Goal: Transaction & Acquisition: Purchase product/service

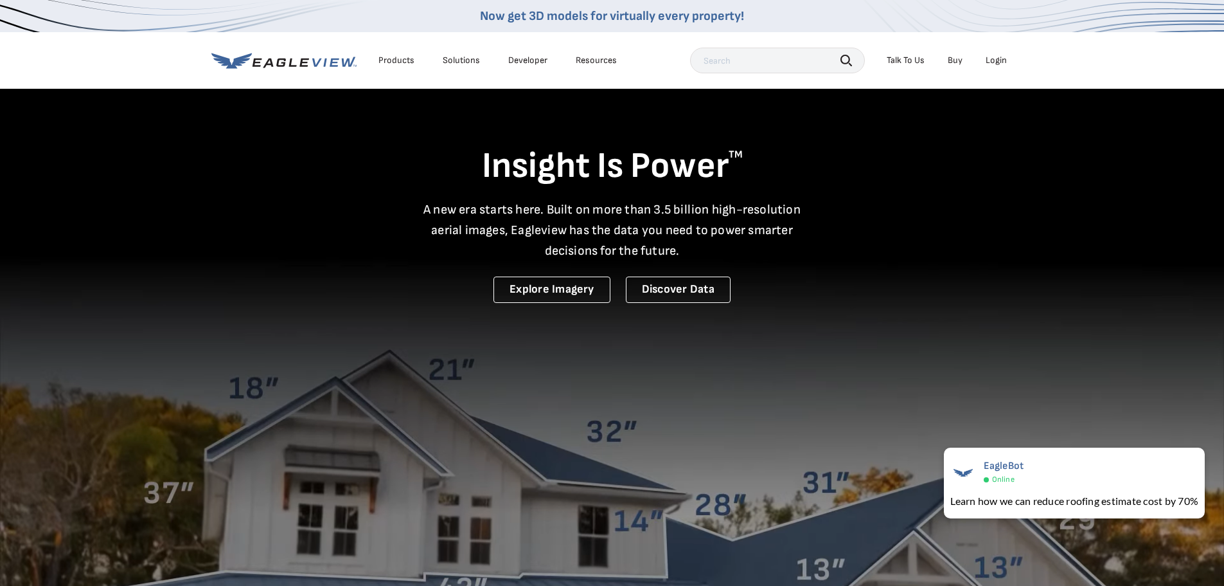
click at [995, 60] on div "Login" at bounding box center [996, 61] width 21 height 12
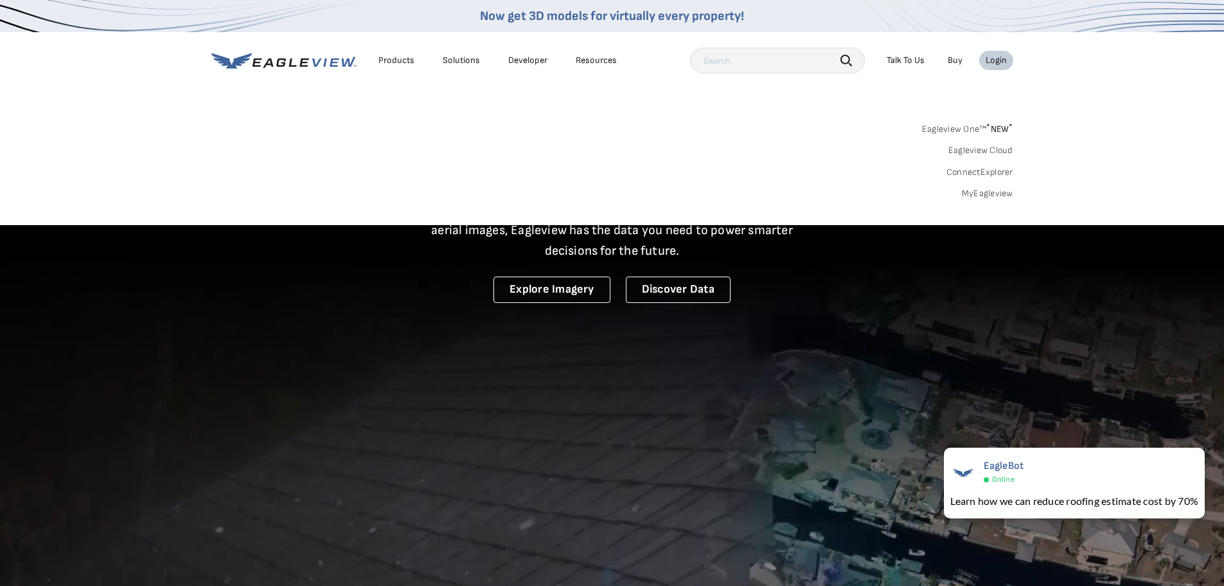
click at [984, 195] on link "MyEagleview" at bounding box center [987, 194] width 51 height 12
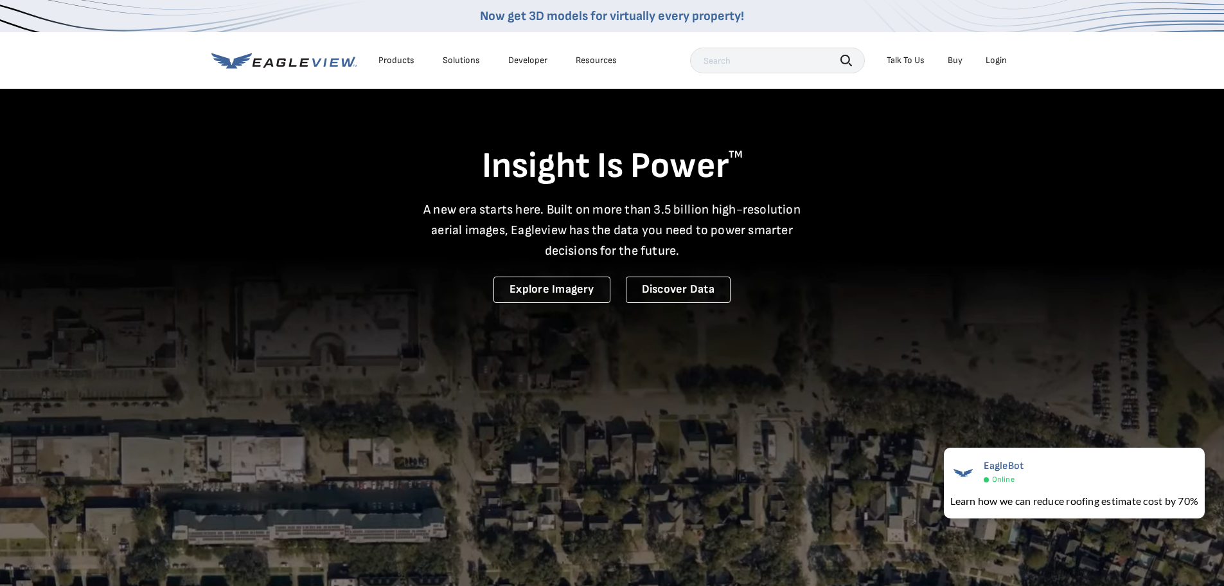
click at [998, 60] on div "Login" at bounding box center [996, 61] width 21 height 12
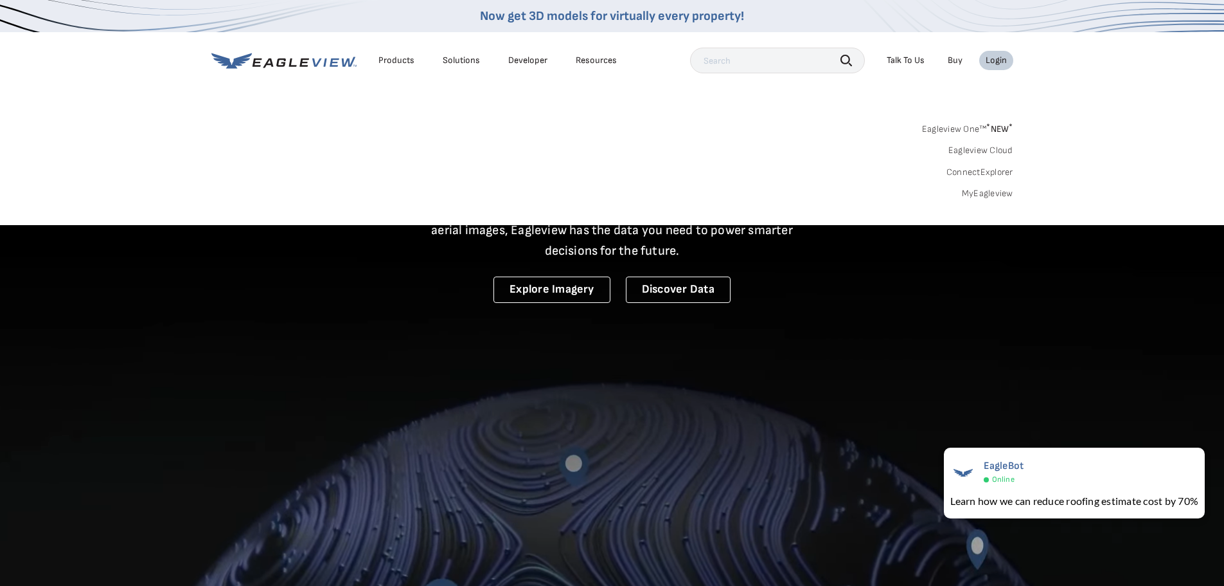
click at [979, 196] on link "MyEagleview" at bounding box center [987, 194] width 51 height 12
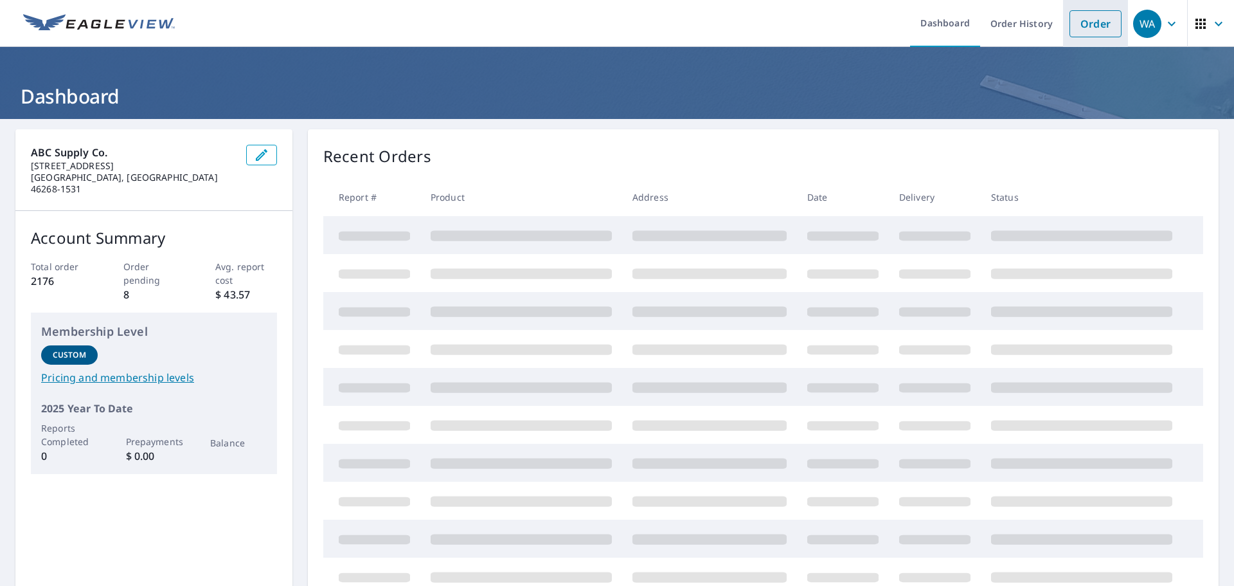
click at [1080, 20] on link "Order" at bounding box center [1096, 23] width 52 height 27
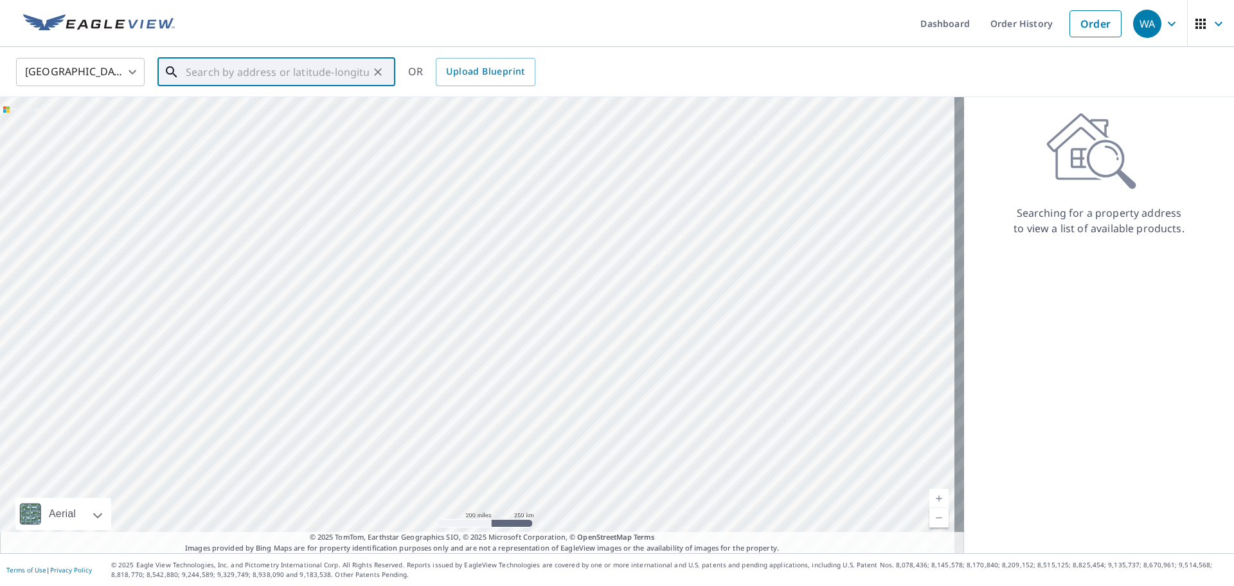
click at [244, 66] on input "text" at bounding box center [277, 72] width 183 height 36
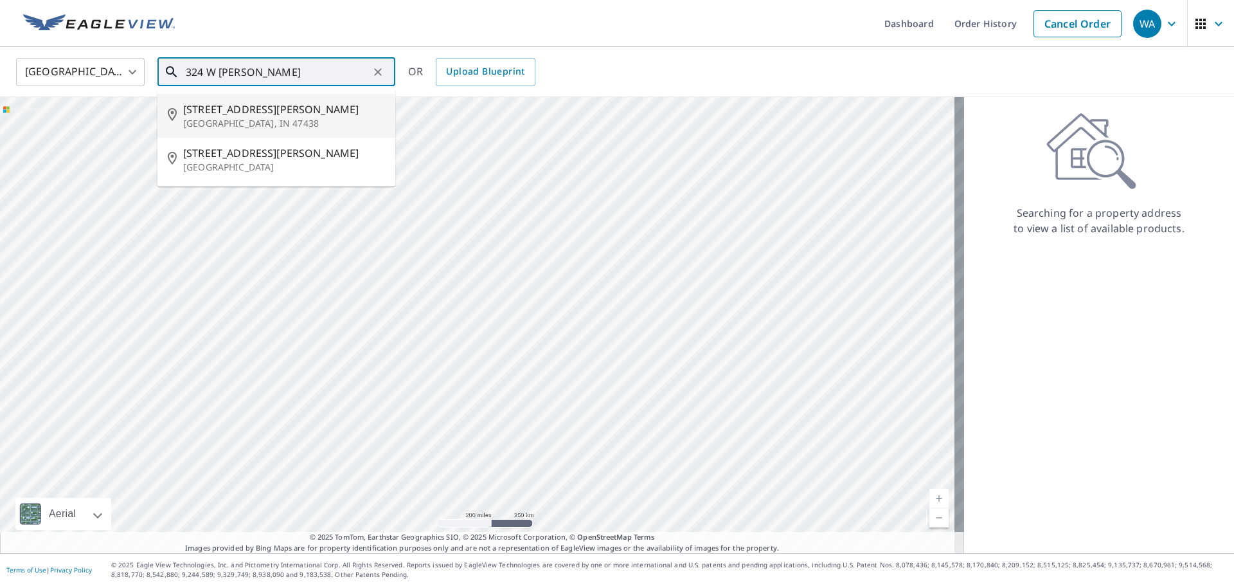
click at [214, 117] on p "Jasonville, IN 47438" at bounding box center [284, 123] width 202 height 13
type input "324 W Burr Oak St Jasonville, IN 47438"
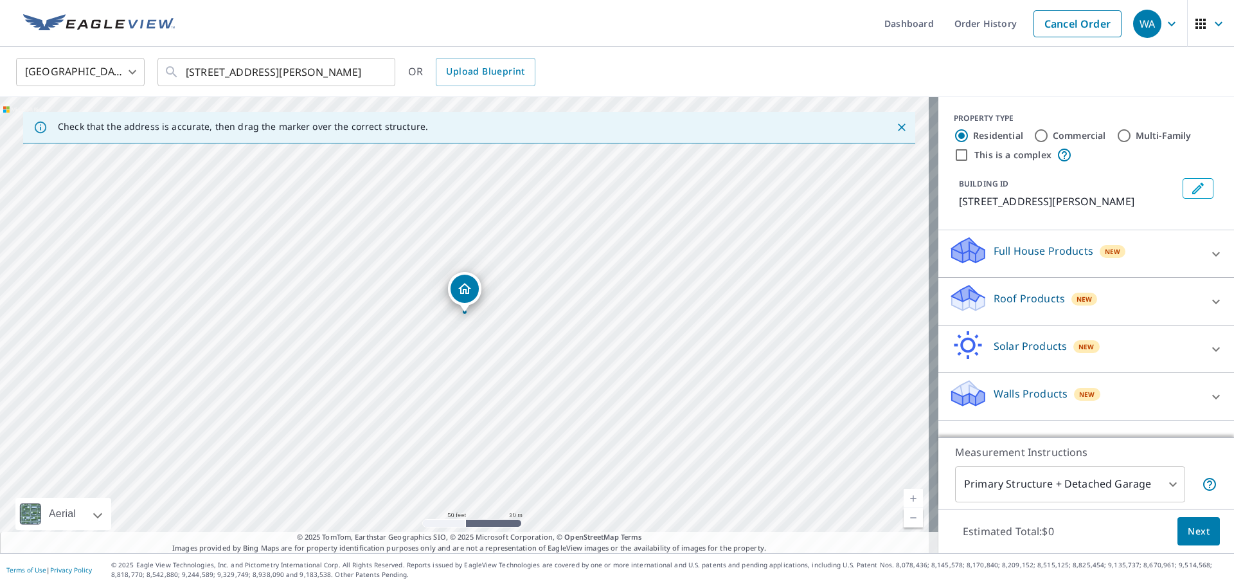
click at [1032, 249] on p "Full House Products" at bounding box center [1044, 250] width 100 height 15
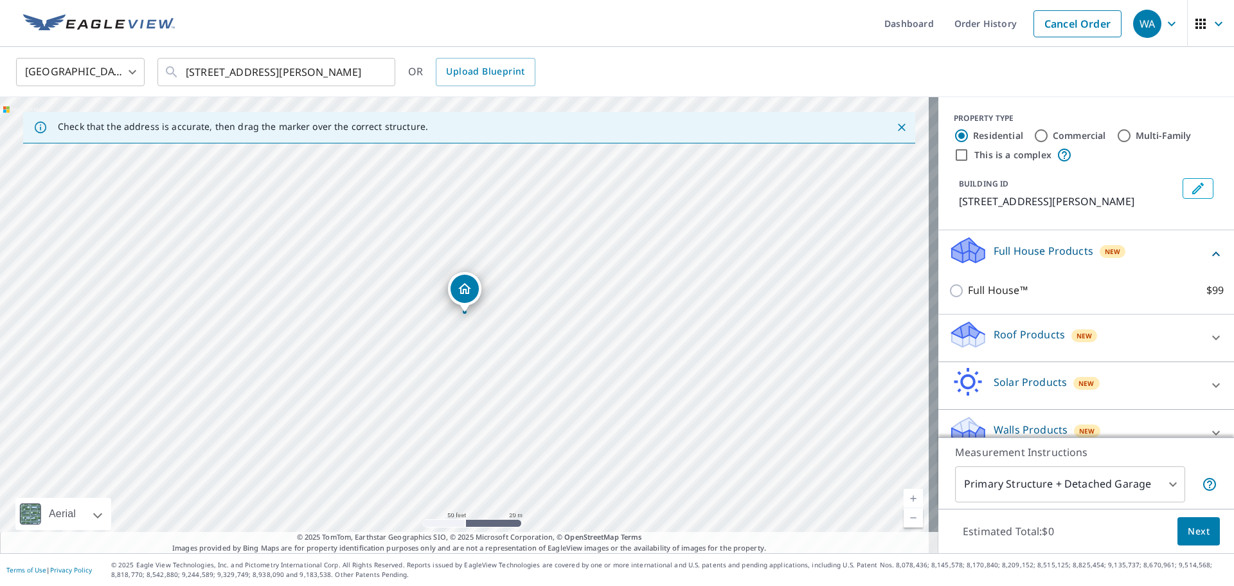
click at [997, 338] on p "Roof Products" at bounding box center [1029, 334] width 71 height 15
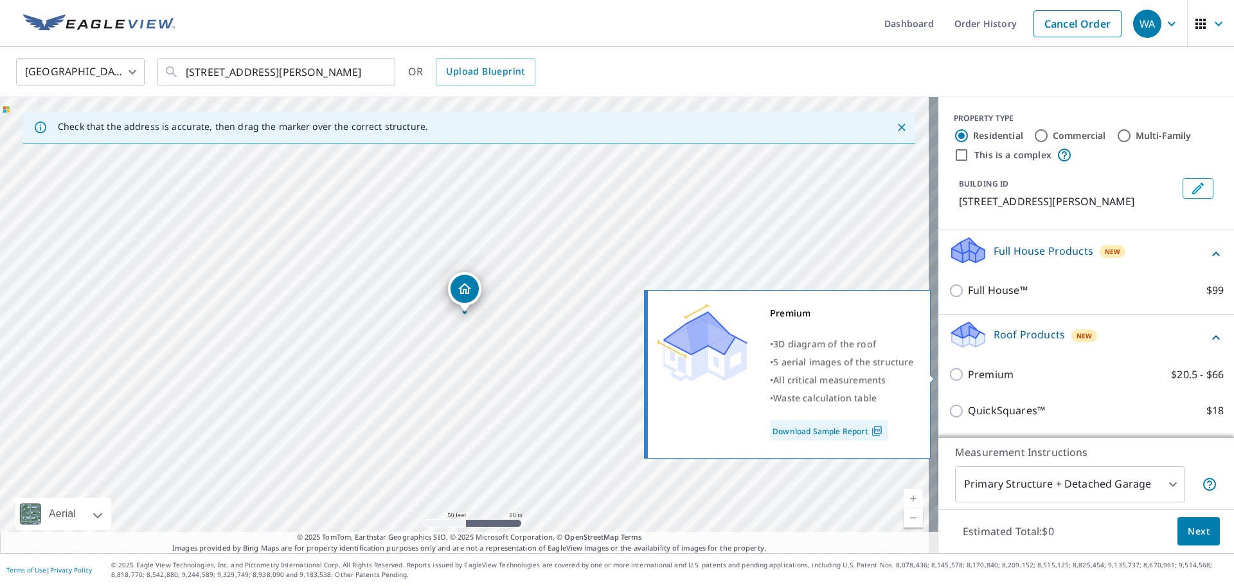
click at [976, 372] on p "Premium" at bounding box center [991, 374] width 46 height 16
click at [968, 372] on input "Premium $20.5 - $66" at bounding box center [958, 373] width 19 height 15
checkbox input "true"
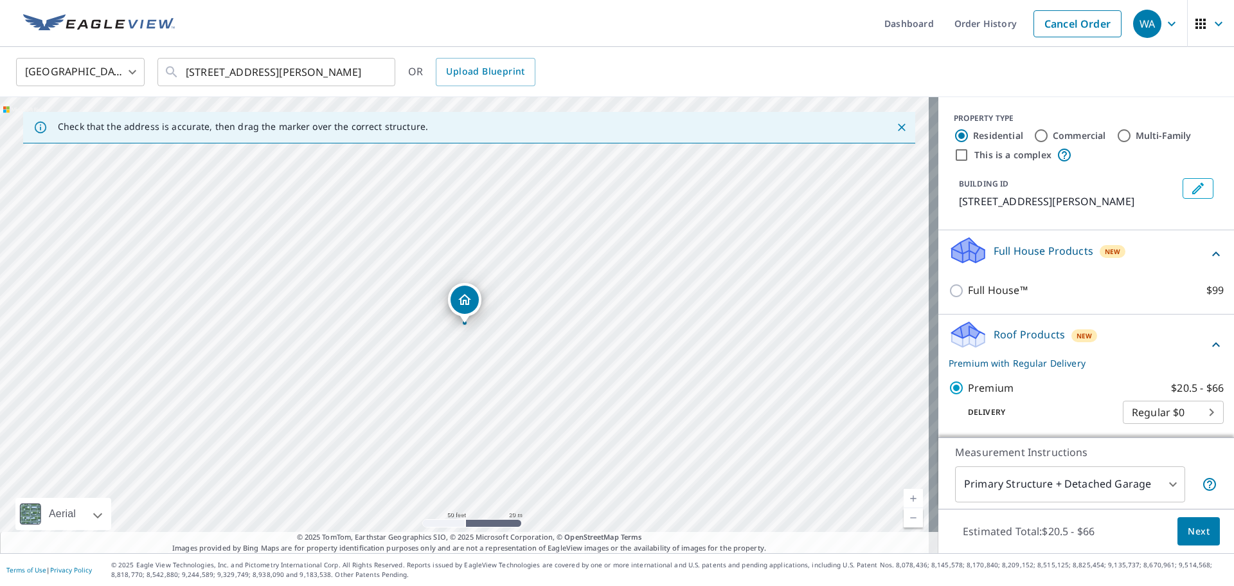
click at [1188, 529] on span "Next" at bounding box center [1199, 531] width 22 height 16
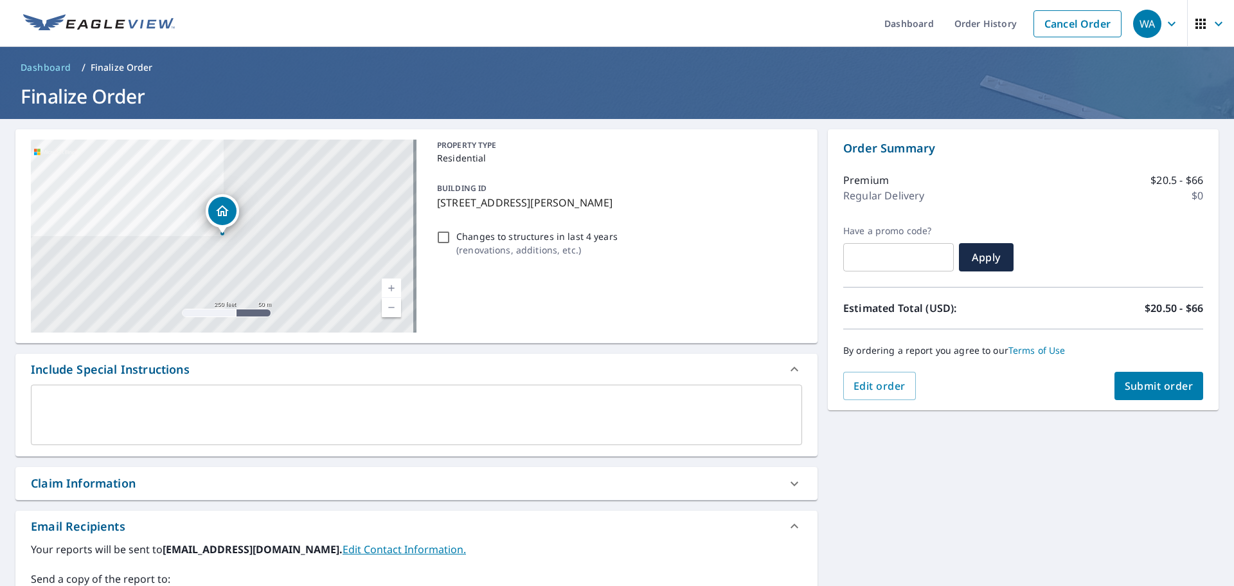
click at [1171, 388] on span "Submit order" at bounding box center [1159, 386] width 69 height 14
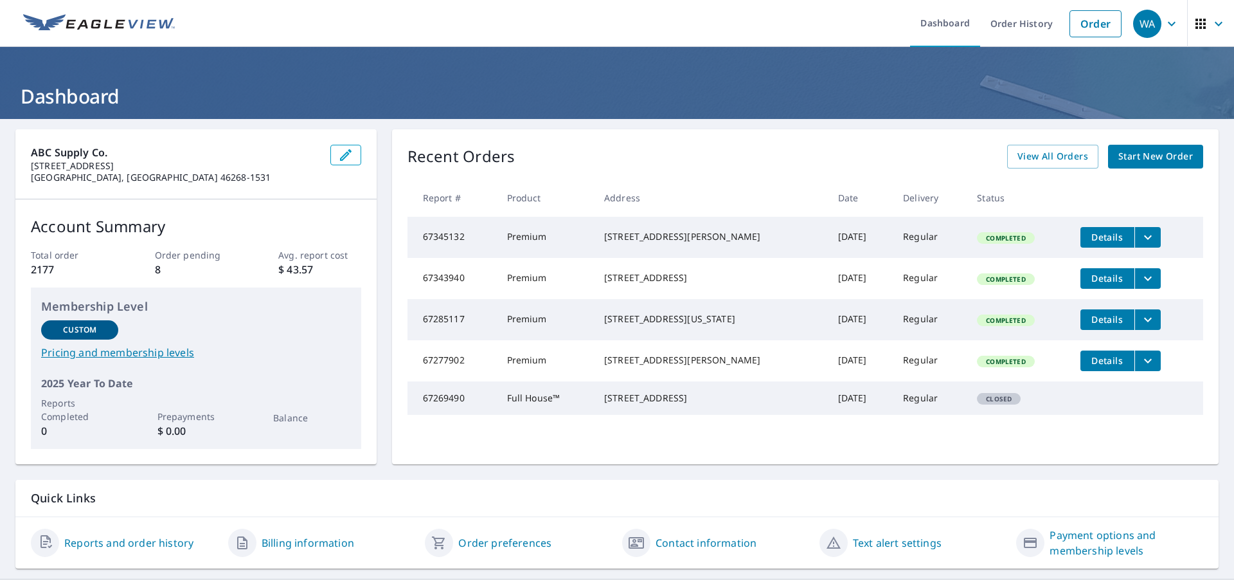
click at [1142, 241] on icon "filesDropdownBtn-67345132" at bounding box center [1147, 236] width 15 height 15
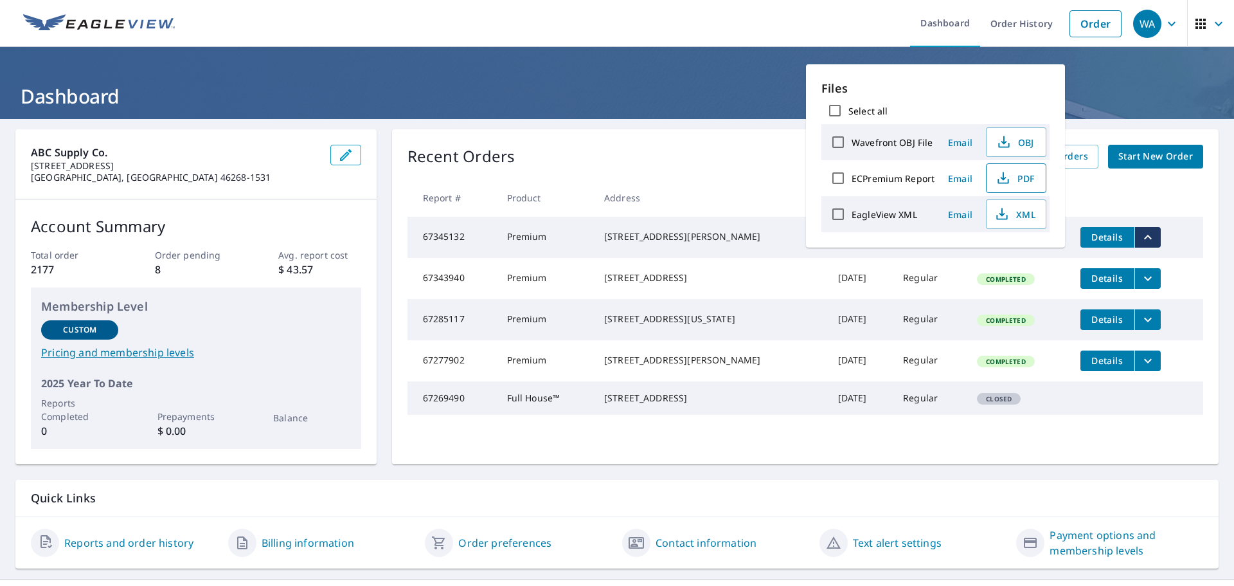
click at [1020, 180] on span "PDF" at bounding box center [1014, 177] width 41 height 15
click at [1006, 175] on icon "button" at bounding box center [1003, 177] width 15 height 15
click at [457, 26] on ul "Dashboard Order History Order" at bounding box center [656, 23] width 946 height 47
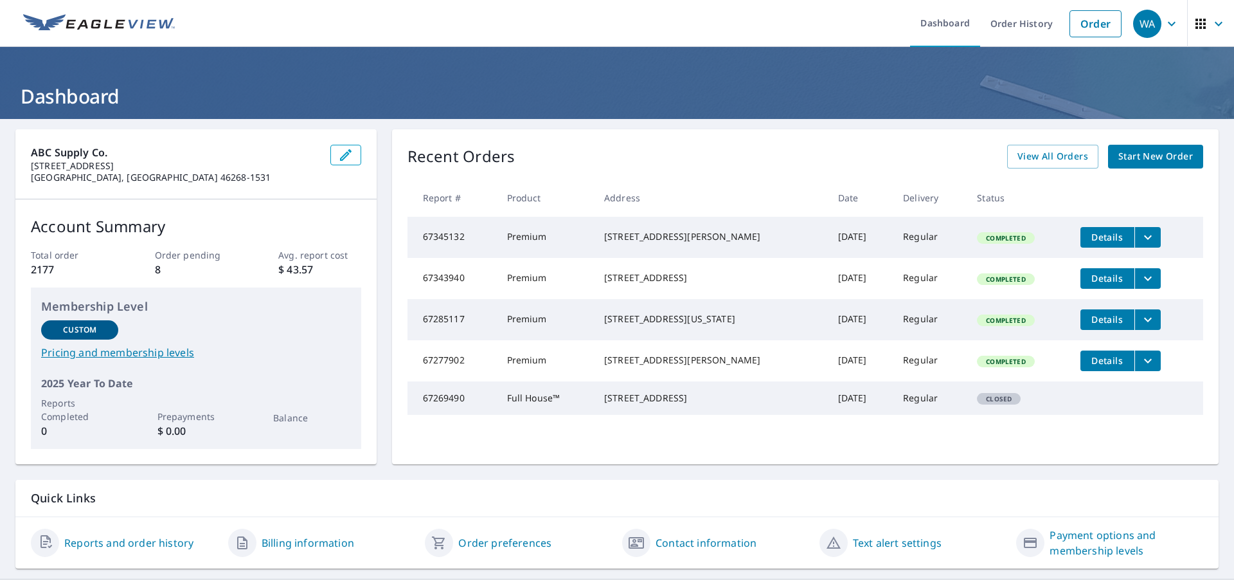
click at [1132, 150] on span "Start New Order" at bounding box center [1155, 156] width 75 height 16
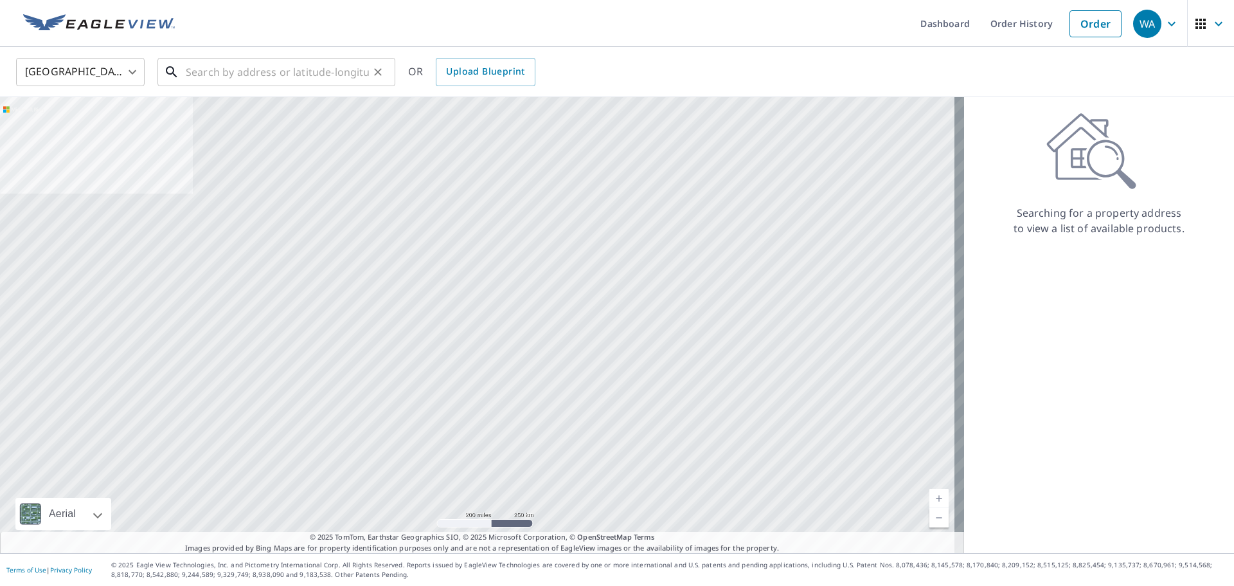
click at [211, 74] on input "text" at bounding box center [277, 72] width 183 height 36
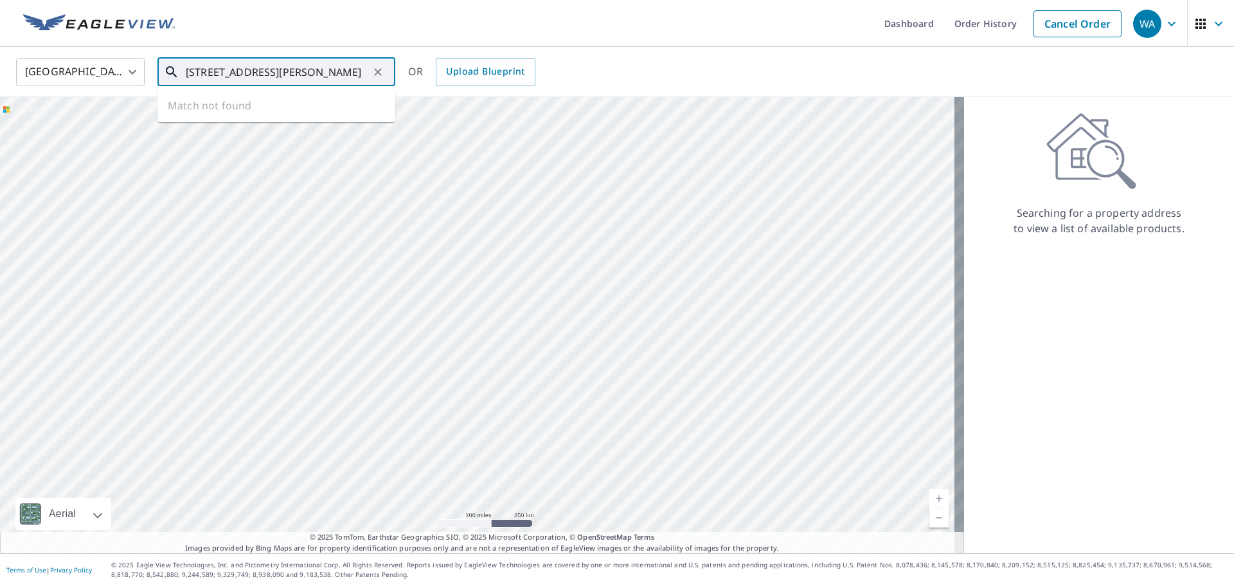
type input "2998 E CT RD 800 S. Carlisle, IN"
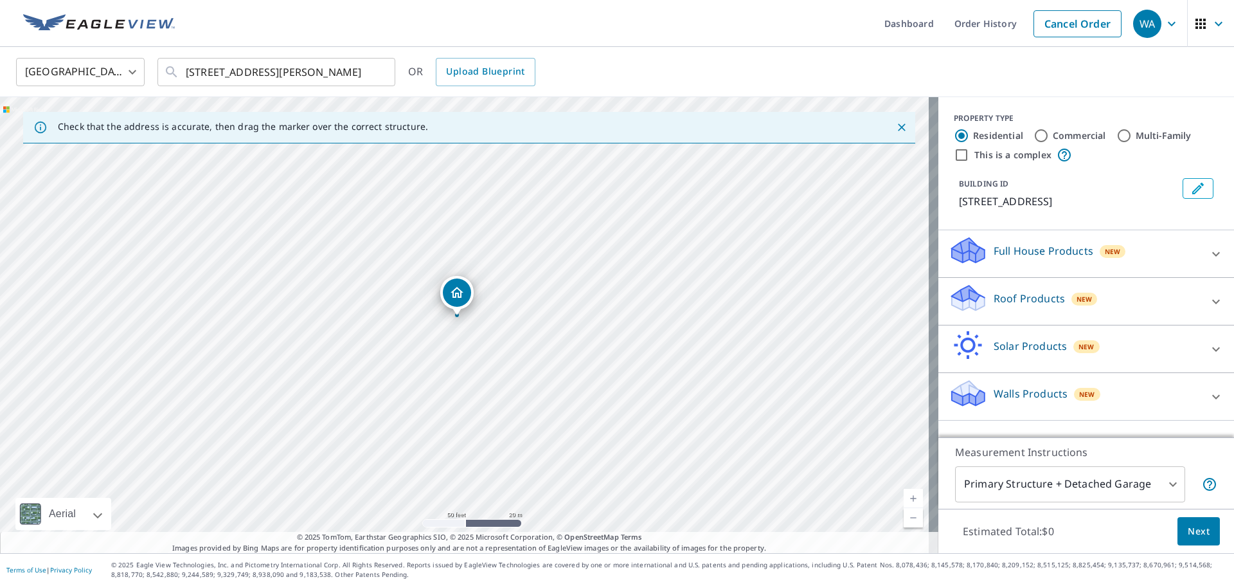
drag, startPoint x: 451, startPoint y: 288, endPoint x: 460, endPoint y: 341, distance: 54.1
click at [460, 341] on div "2998 E County Road 800 S Carlisle, IN 47838" at bounding box center [469, 325] width 938 height 456
drag, startPoint x: 462, startPoint y: 295, endPoint x: 453, endPoint y: 269, distance: 27.2
drag, startPoint x: 496, startPoint y: 278, endPoint x: 496, endPoint y: 265, distance: 12.9
click at [496, 265] on div "2998 E County Road 800 S Carlisle, IN 47838" at bounding box center [469, 325] width 938 height 456
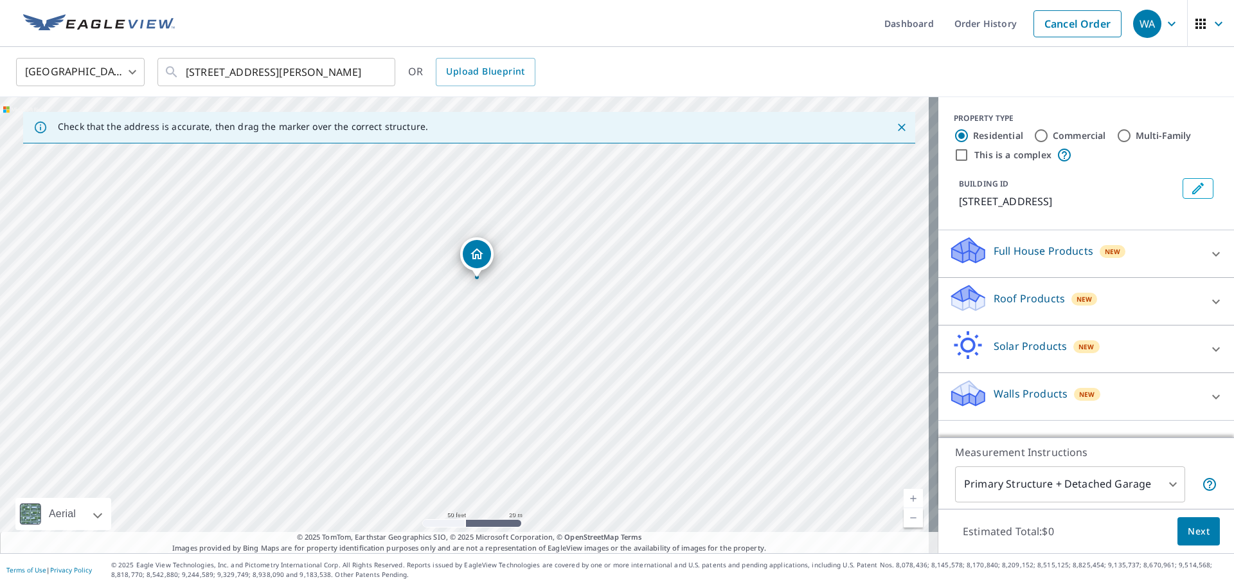
drag, startPoint x: 490, startPoint y: 286, endPoint x: 492, endPoint y: 331, distance: 45.1
click at [492, 331] on div "2998 E County Road 800 S Carlisle, IN 47838" at bounding box center [469, 325] width 938 height 456
click at [1004, 258] on p "Full House Products" at bounding box center [1044, 250] width 100 height 15
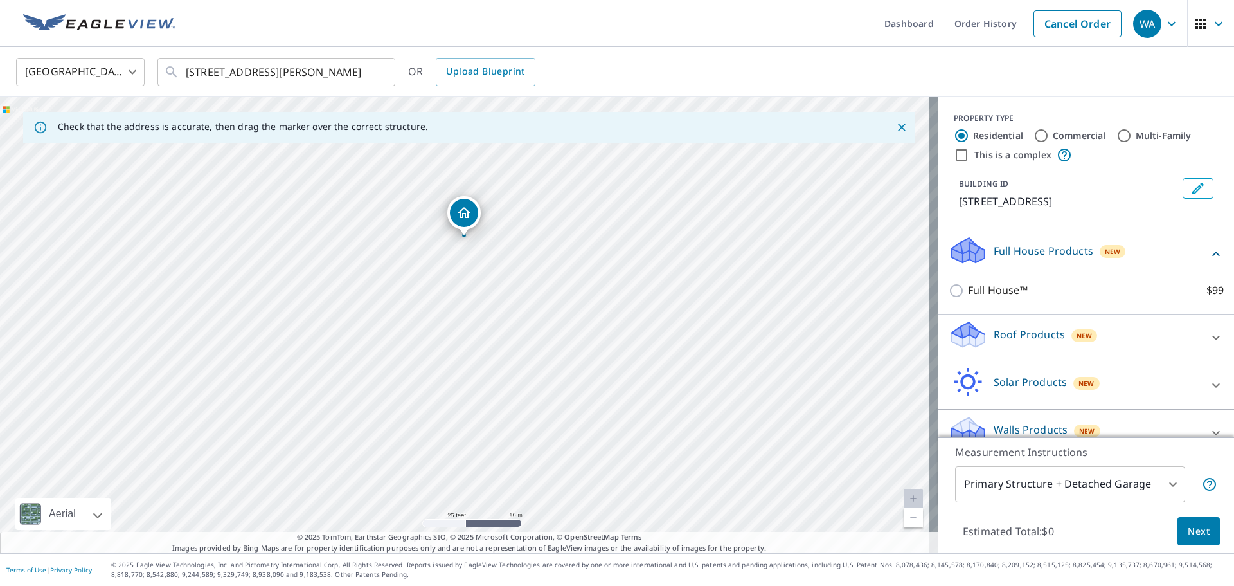
click at [1004, 342] on p "Roof Products" at bounding box center [1029, 334] width 71 height 15
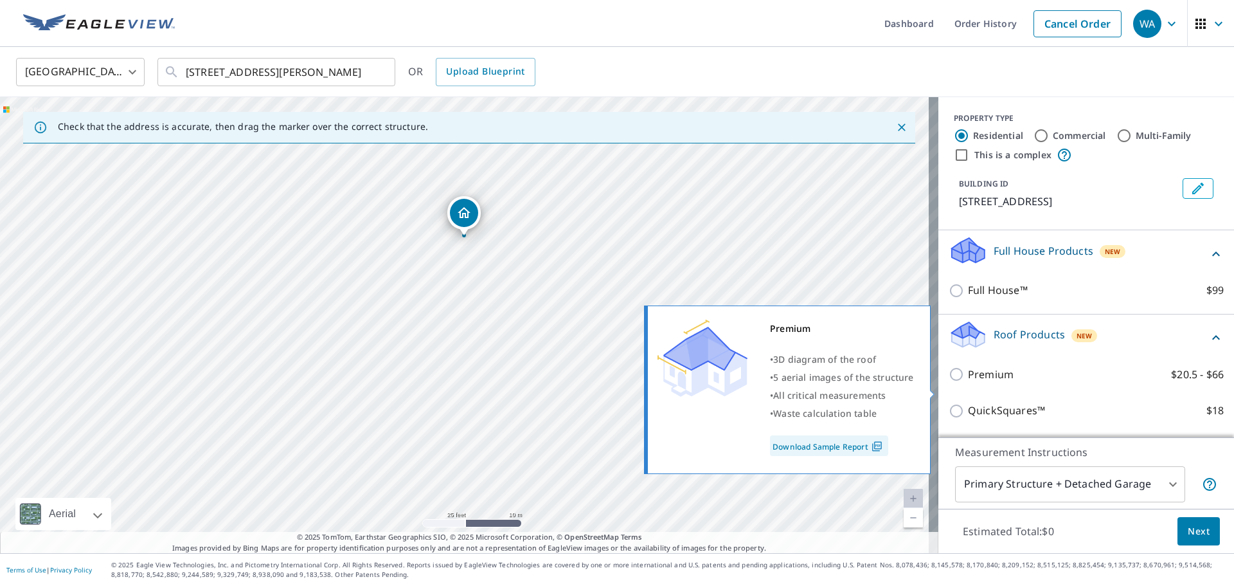
click at [982, 382] on p "Premium" at bounding box center [991, 374] width 46 height 16
click at [968, 382] on input "Premium $20.5 - $66" at bounding box center [958, 373] width 19 height 15
checkbox input "true"
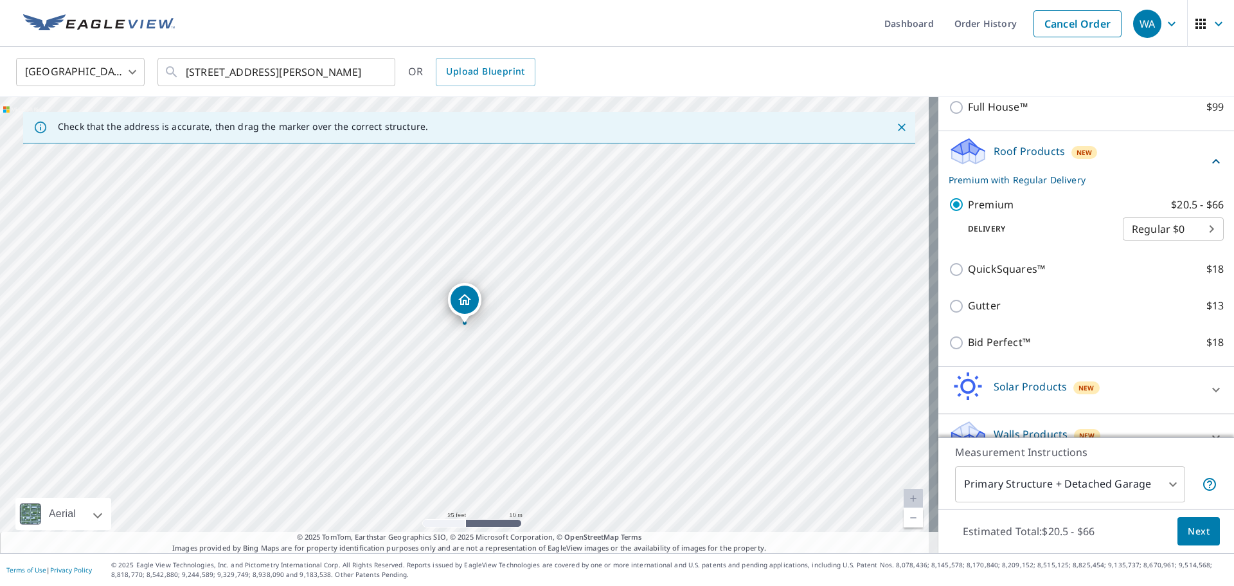
scroll to position [193, 0]
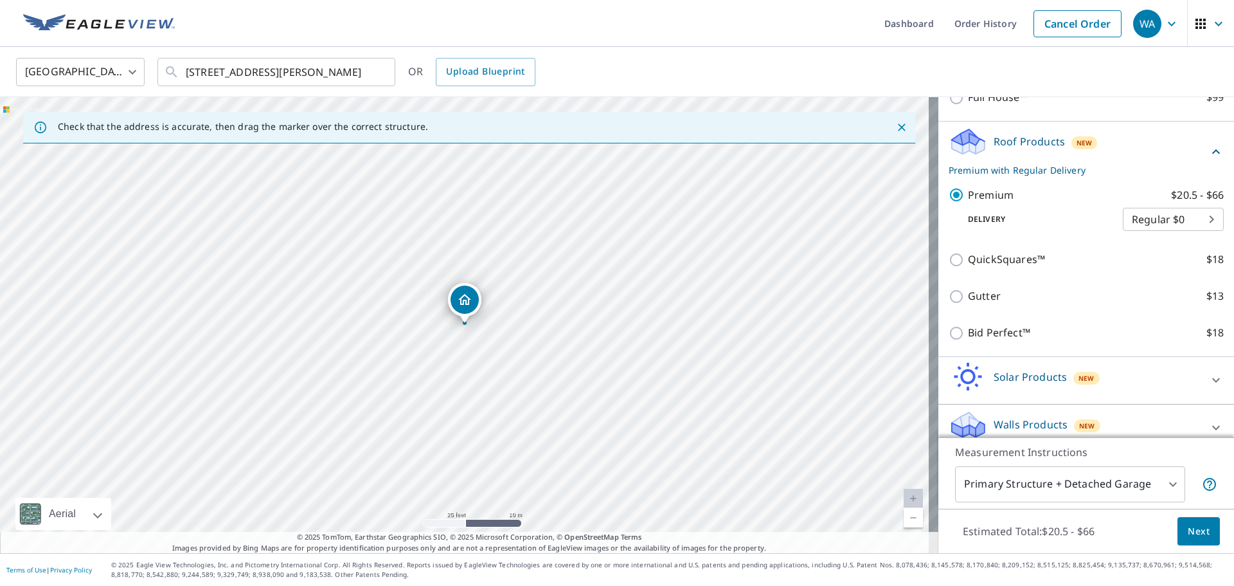
click at [1188, 534] on span "Next" at bounding box center [1199, 531] width 22 height 16
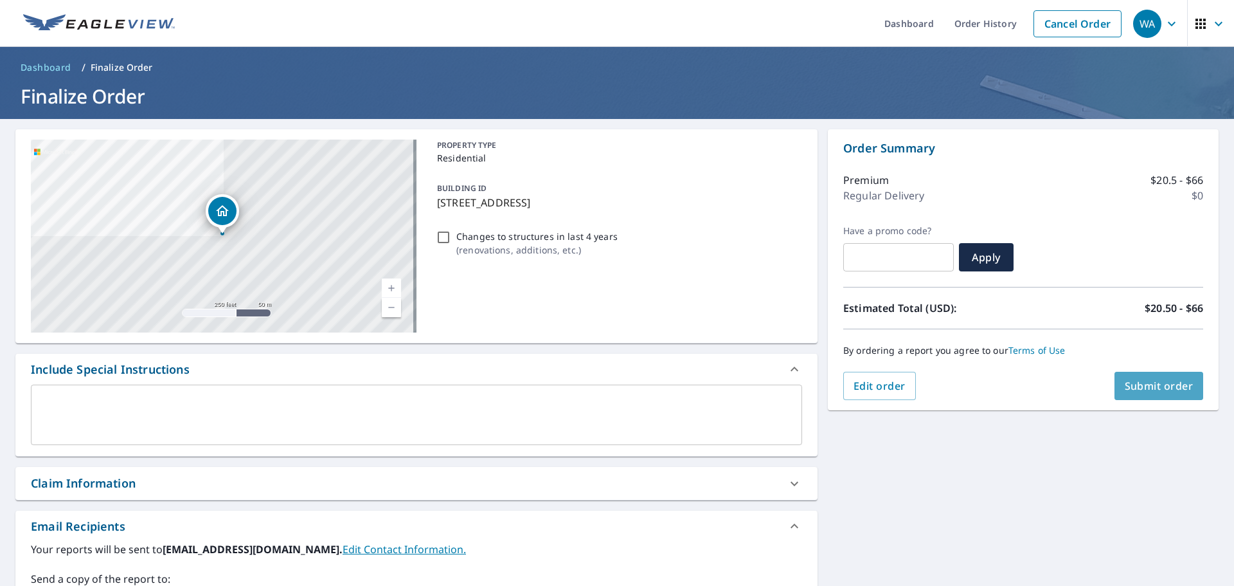
click at [1163, 388] on span "Submit order" at bounding box center [1159, 386] width 69 height 14
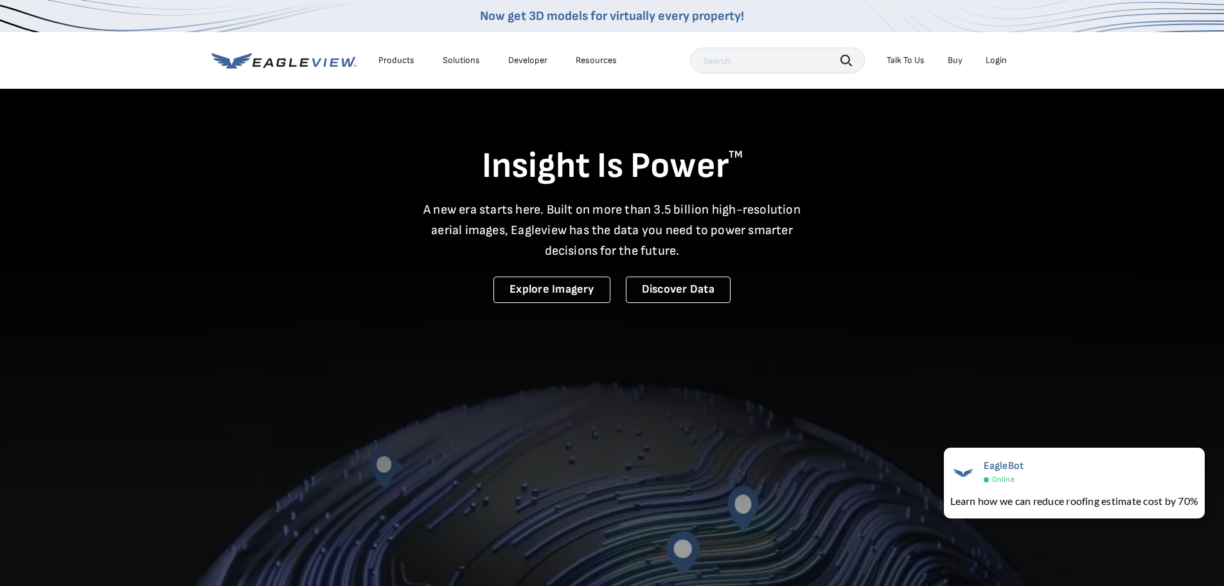
click at [994, 58] on div "Login" at bounding box center [996, 61] width 21 height 12
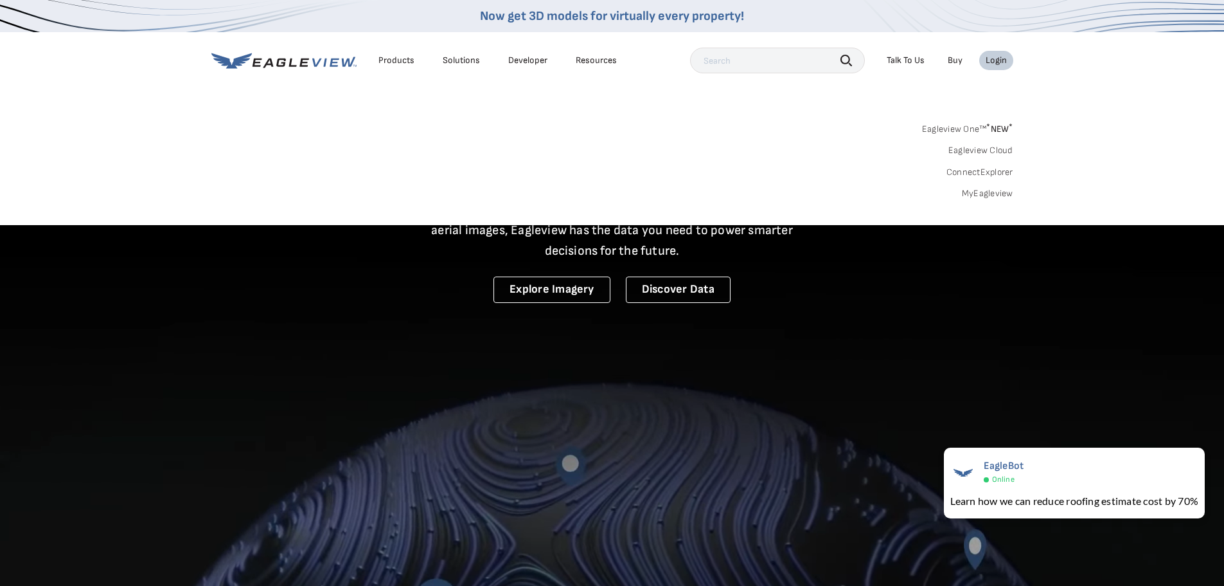
click at [980, 194] on link "MyEagleview" at bounding box center [987, 194] width 51 height 12
